Goal: Task Accomplishment & Management: Use online tool/utility

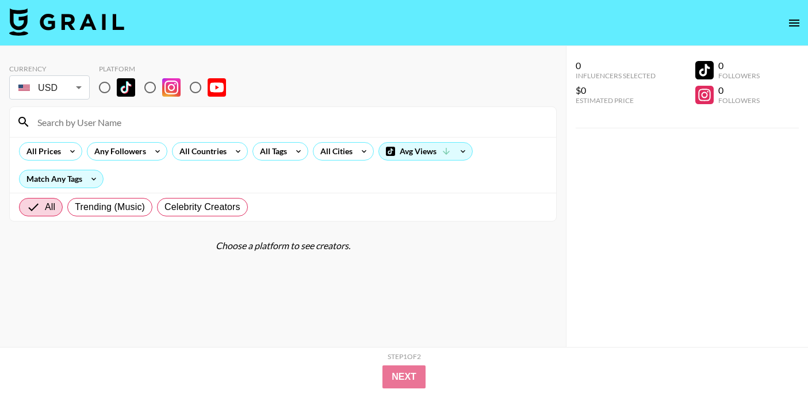
click at [109, 85] on input "radio" at bounding box center [105, 87] width 24 height 24
radio input "true"
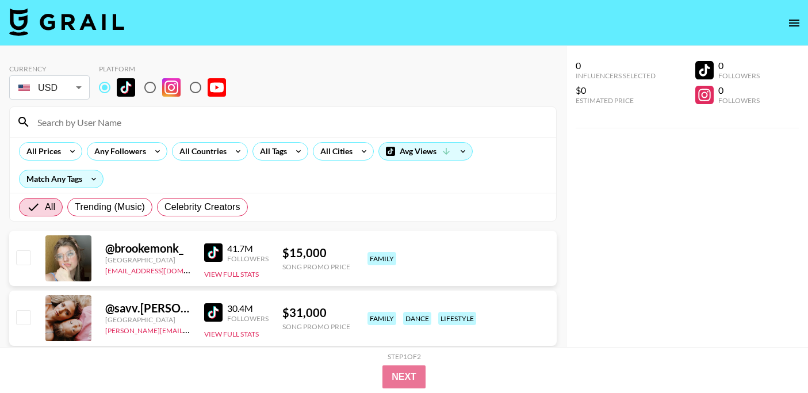
click at [112, 130] on input at bounding box center [289, 122] width 519 height 18
paste input "maiawallll"
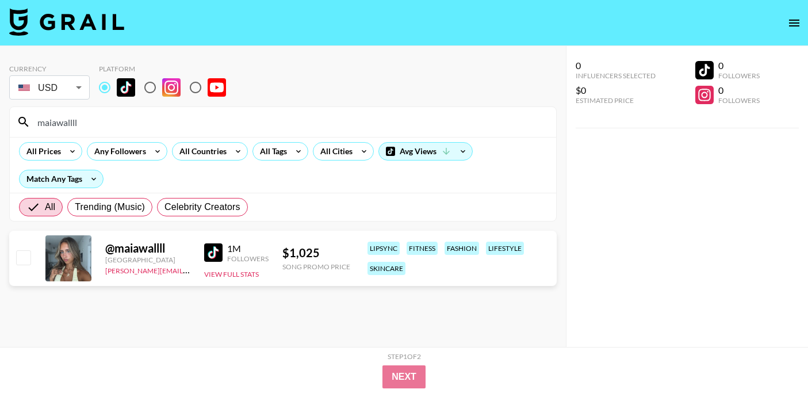
click at [213, 252] on img at bounding box center [213, 252] width 18 height 18
click at [82, 124] on input "maiawallll" at bounding box center [289, 122] width 519 height 18
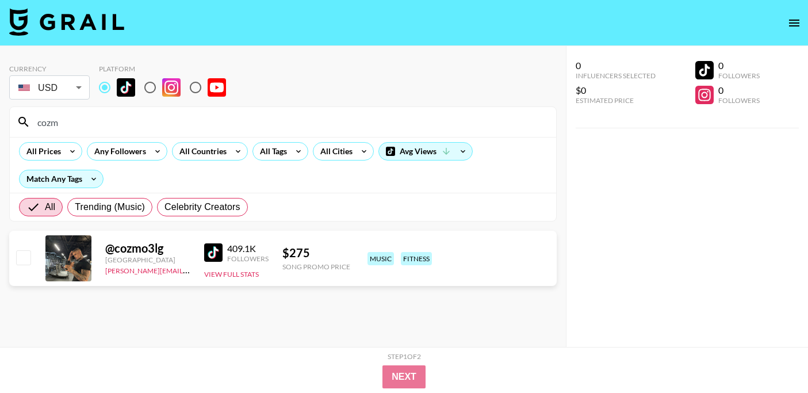
type input "cozm"
click at [212, 253] on img at bounding box center [213, 252] width 18 height 18
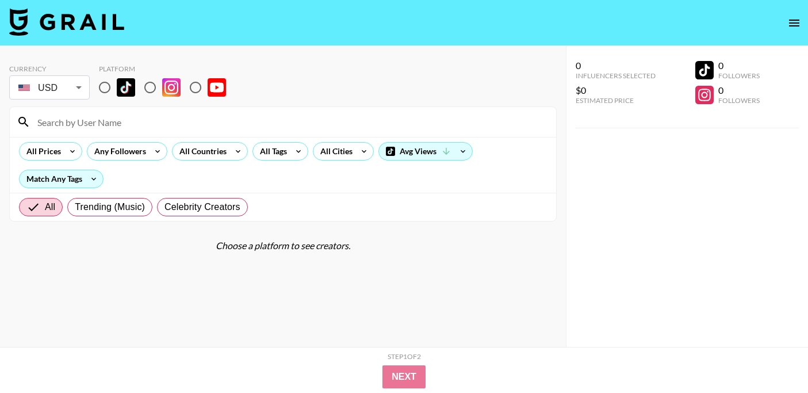
click at [110, 90] on input "radio" at bounding box center [105, 87] width 24 height 24
radio input "true"
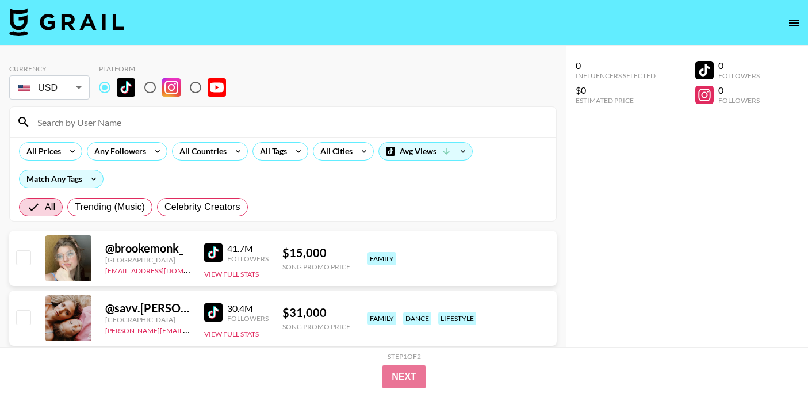
click at [130, 123] on input at bounding box center [289, 122] width 519 height 18
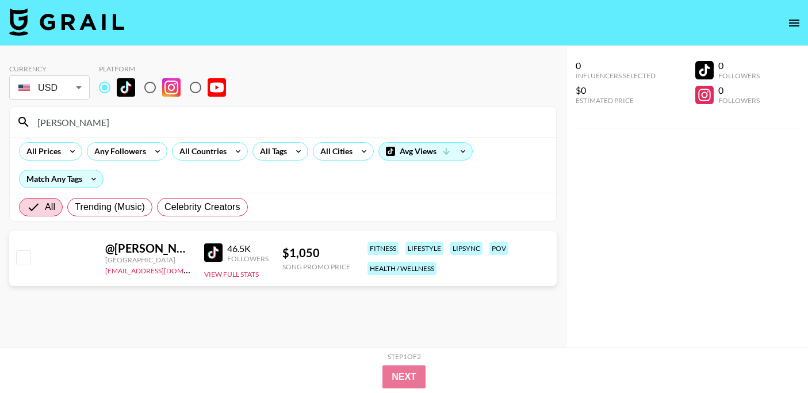
type input "[PERSON_NAME]"
click at [67, 93] on body "Currency USD USD ​ Platform [PERSON_NAME] All Prices Any Followers All Countrie…" at bounding box center [404, 219] width 808 height 439
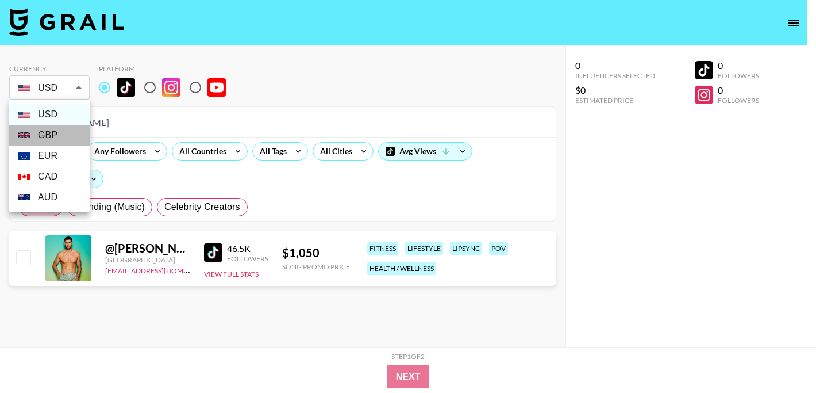
click at [62, 128] on li "GBP" at bounding box center [49, 135] width 80 height 21
type input "GBP"
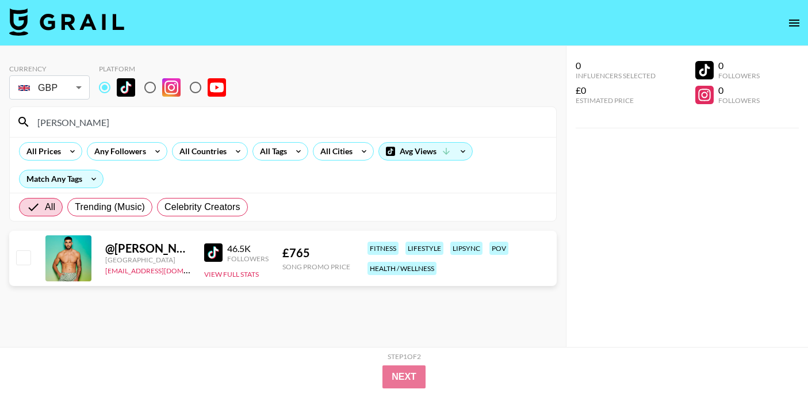
click at [209, 255] on img at bounding box center [213, 252] width 18 height 18
